Goal: Browse casually: Explore the website without a specific task or goal

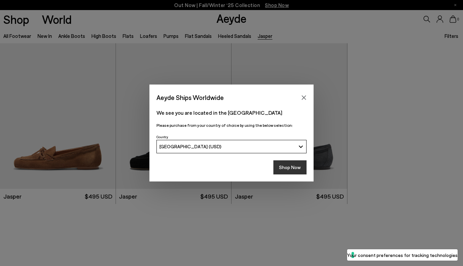
click at [294, 162] on button "Shop Now" at bounding box center [290, 167] width 33 height 14
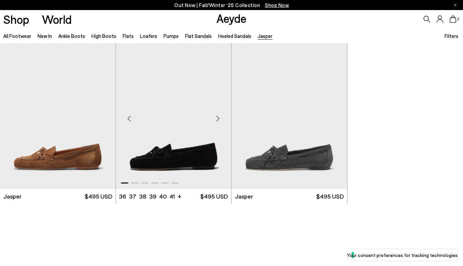
click at [216, 119] on div "Next slide" at bounding box center [218, 119] width 20 height 20
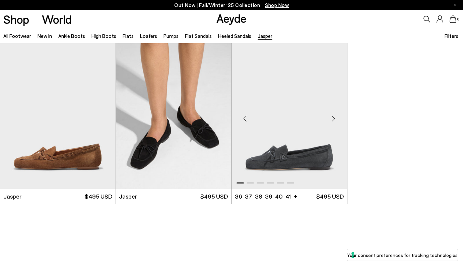
click at [333, 118] on div "Next slide" at bounding box center [334, 119] width 20 height 20
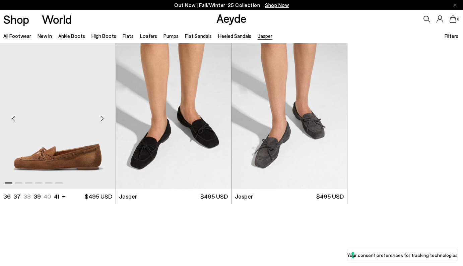
click at [105, 118] on div "Next slide" at bounding box center [102, 119] width 20 height 20
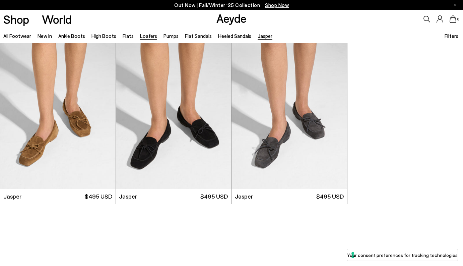
click at [146, 37] on link "Loafers" at bounding box center [148, 36] width 17 height 6
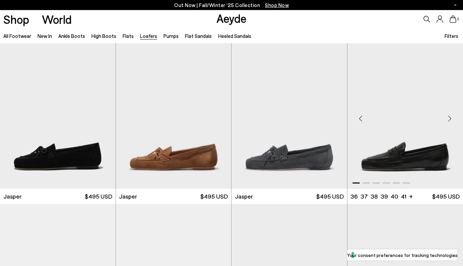
click at [450, 119] on div "Next slide" at bounding box center [450, 119] width 20 height 20
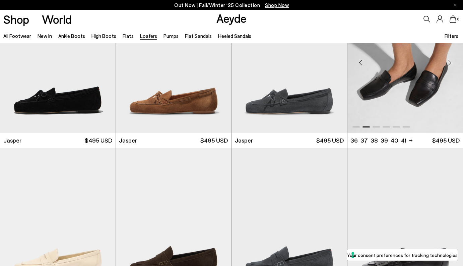
scroll to position [125, 0]
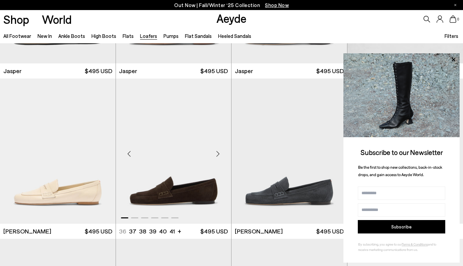
click at [220, 153] on div "Next slide" at bounding box center [218, 154] width 20 height 20
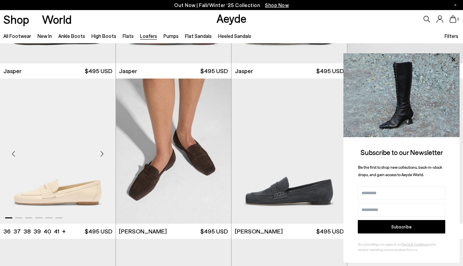
click at [101, 157] on div "Next slide" at bounding box center [102, 154] width 20 height 20
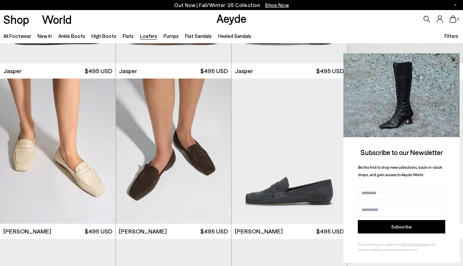
click at [405, 20] on div "0" at bounding box center [386, 19] width 155 height 18
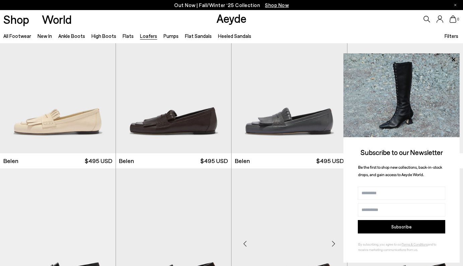
scroll to position [325, 0]
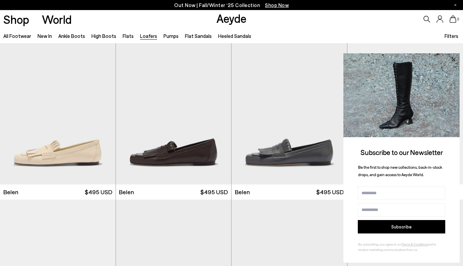
click at [454, 57] on icon at bounding box center [453, 59] width 9 height 9
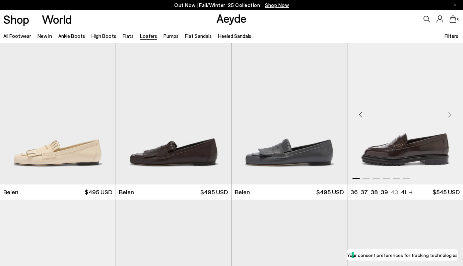
click at [450, 115] on div "Next slide" at bounding box center [450, 114] width 20 height 20
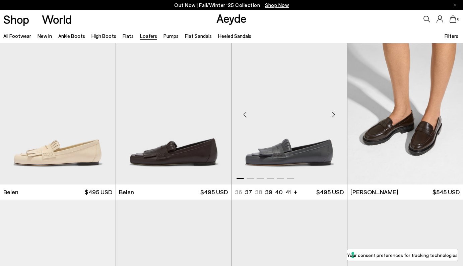
scroll to position [520, 0]
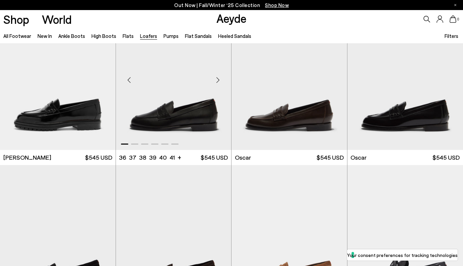
click at [220, 80] on div "Next slide" at bounding box center [218, 80] width 20 height 20
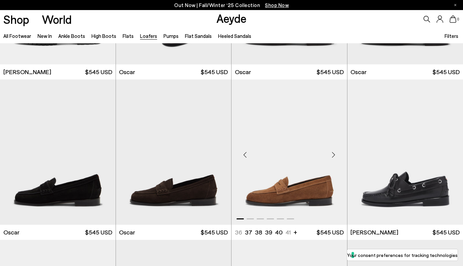
scroll to position [614, 0]
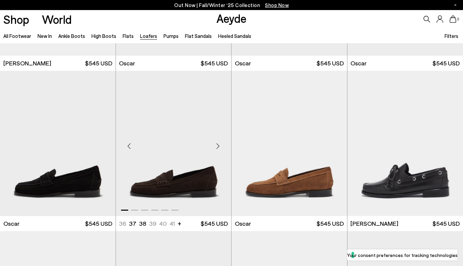
click at [218, 146] on div "Next slide" at bounding box center [218, 146] width 20 height 20
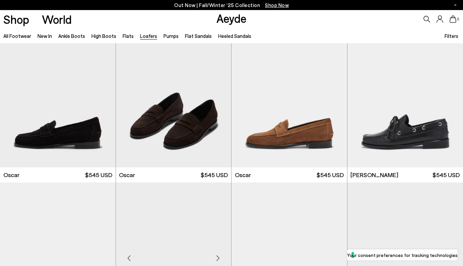
scroll to position [645, 0]
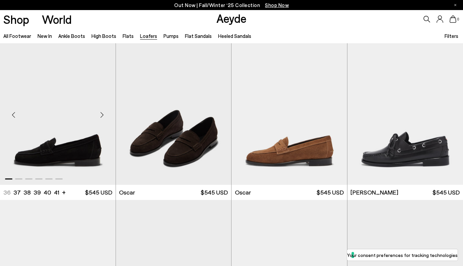
click at [104, 113] on div "Next slide" at bounding box center [102, 115] width 20 height 20
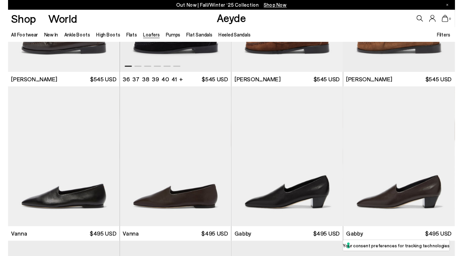
scroll to position [943, 0]
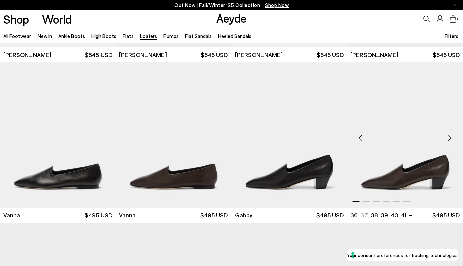
click at [452, 138] on div "Next slide" at bounding box center [450, 137] width 20 height 20
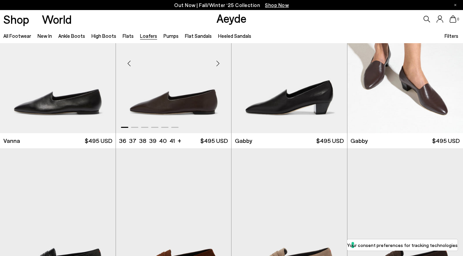
scroll to position [1019, 0]
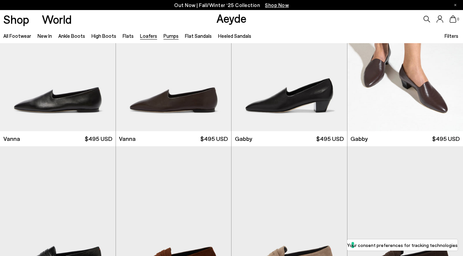
click at [164, 35] on link "Pumps" at bounding box center [171, 36] width 15 height 6
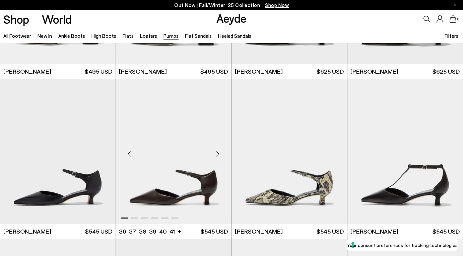
scroll to position [148, 0]
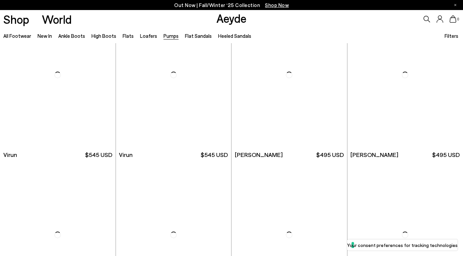
scroll to position [678, 0]
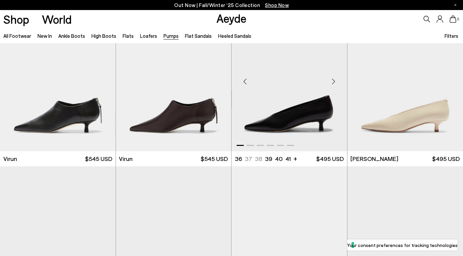
click at [334, 84] on div "Next slide" at bounding box center [334, 82] width 20 height 20
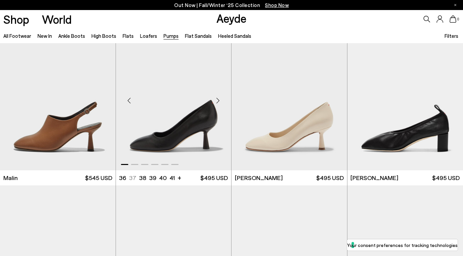
scroll to position [1132, 0]
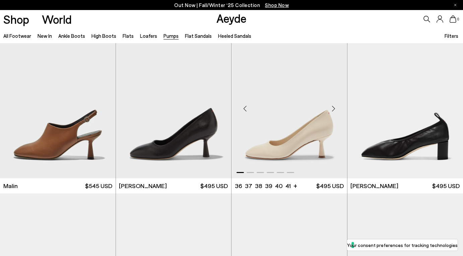
click at [335, 109] on div "Next slide" at bounding box center [334, 109] width 20 height 20
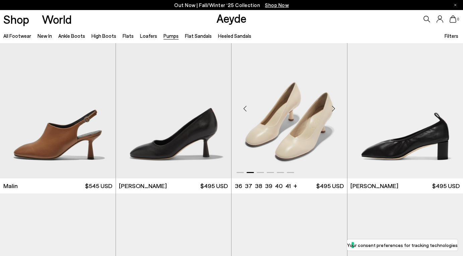
scroll to position [1069, 0]
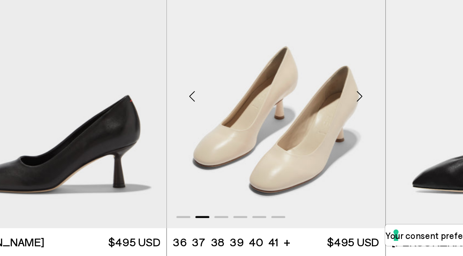
click at [324, 162] on div "Next slide" at bounding box center [334, 172] width 20 height 20
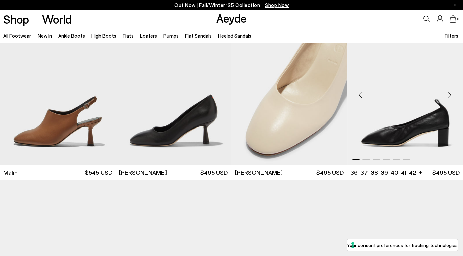
scroll to position [1139, 0]
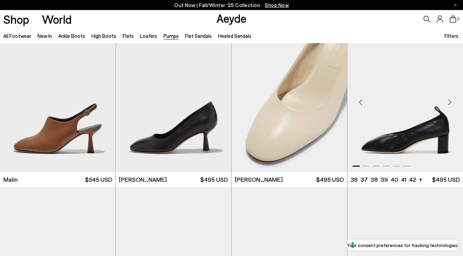
click at [449, 103] on div "Next slide" at bounding box center [450, 102] width 20 height 20
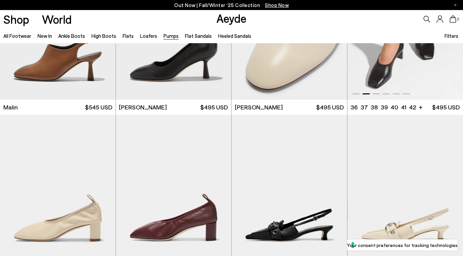
scroll to position [1295, 0]
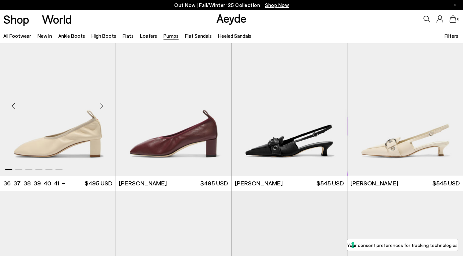
click at [103, 106] on div "Next slide" at bounding box center [102, 106] width 20 height 20
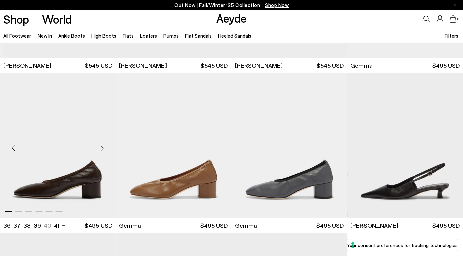
scroll to position [1735, 0]
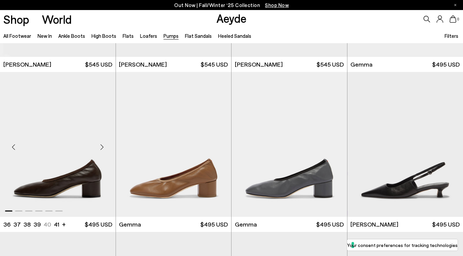
click at [104, 144] on div "Next slide" at bounding box center [102, 147] width 20 height 20
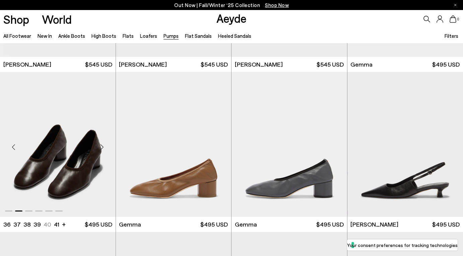
click at [104, 144] on div "Next slide" at bounding box center [102, 147] width 20 height 20
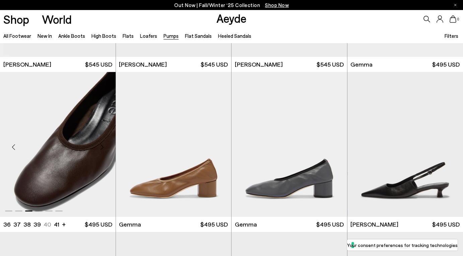
click at [104, 144] on div "Next slide" at bounding box center [102, 147] width 20 height 20
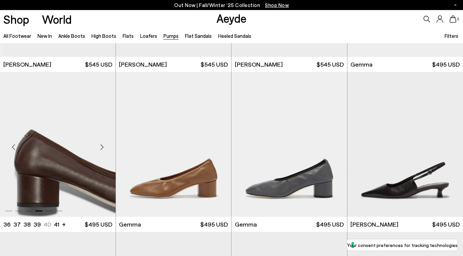
click at [104, 144] on div "Next slide" at bounding box center [102, 147] width 20 height 20
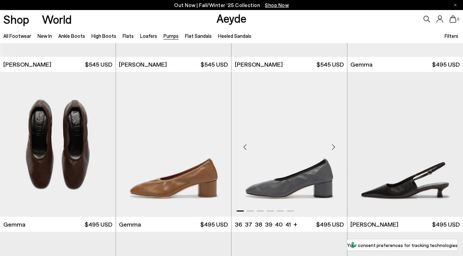
click at [330, 148] on div "Next slide" at bounding box center [334, 147] width 20 height 20
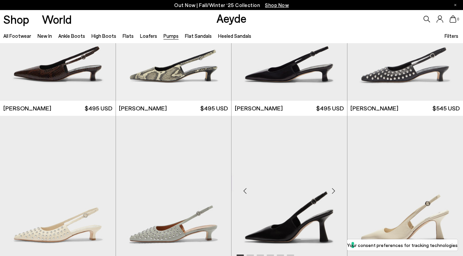
scroll to position [2172, 0]
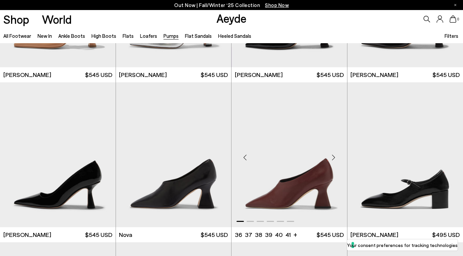
scroll to position [2526, 0]
click at [332, 156] on div "Next slide" at bounding box center [334, 158] width 20 height 20
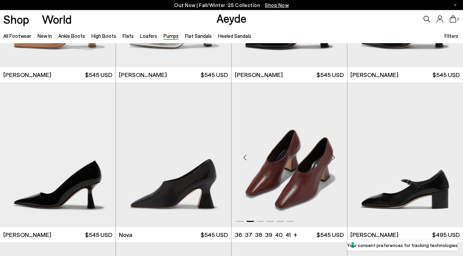
click at [332, 156] on div "Next slide" at bounding box center [334, 158] width 20 height 20
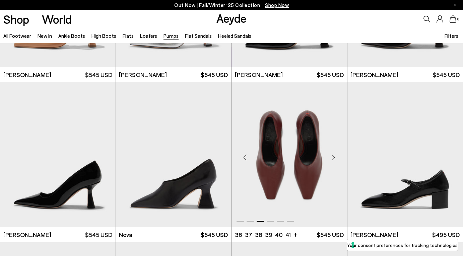
click at [332, 155] on div "Next slide" at bounding box center [334, 158] width 20 height 20
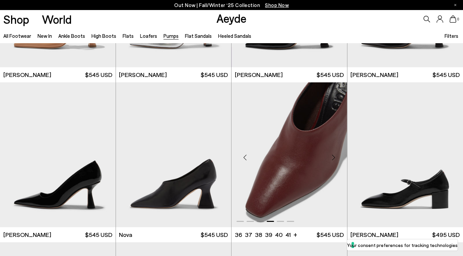
click at [332, 155] on div "Next slide" at bounding box center [334, 158] width 20 height 20
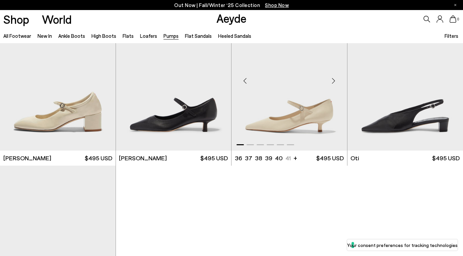
scroll to position [2897, 0]
